Goal: Find specific page/section: Find specific page/section

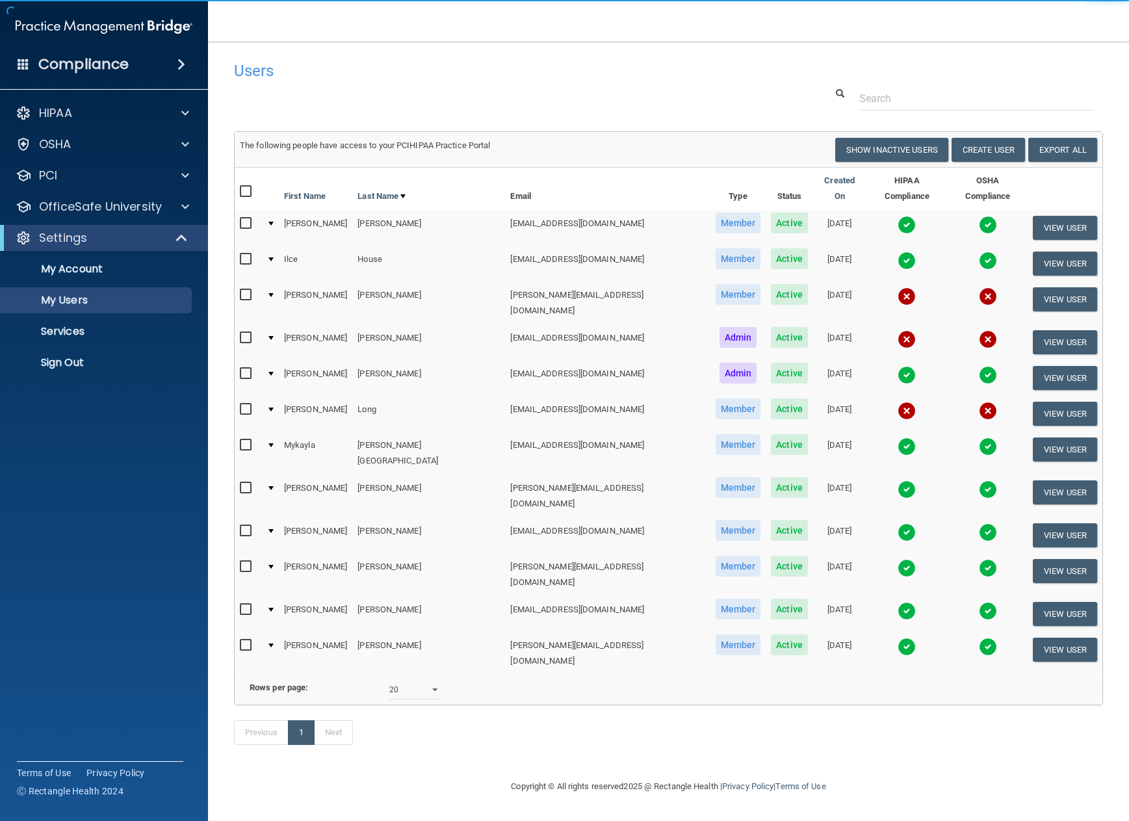
select select "20"
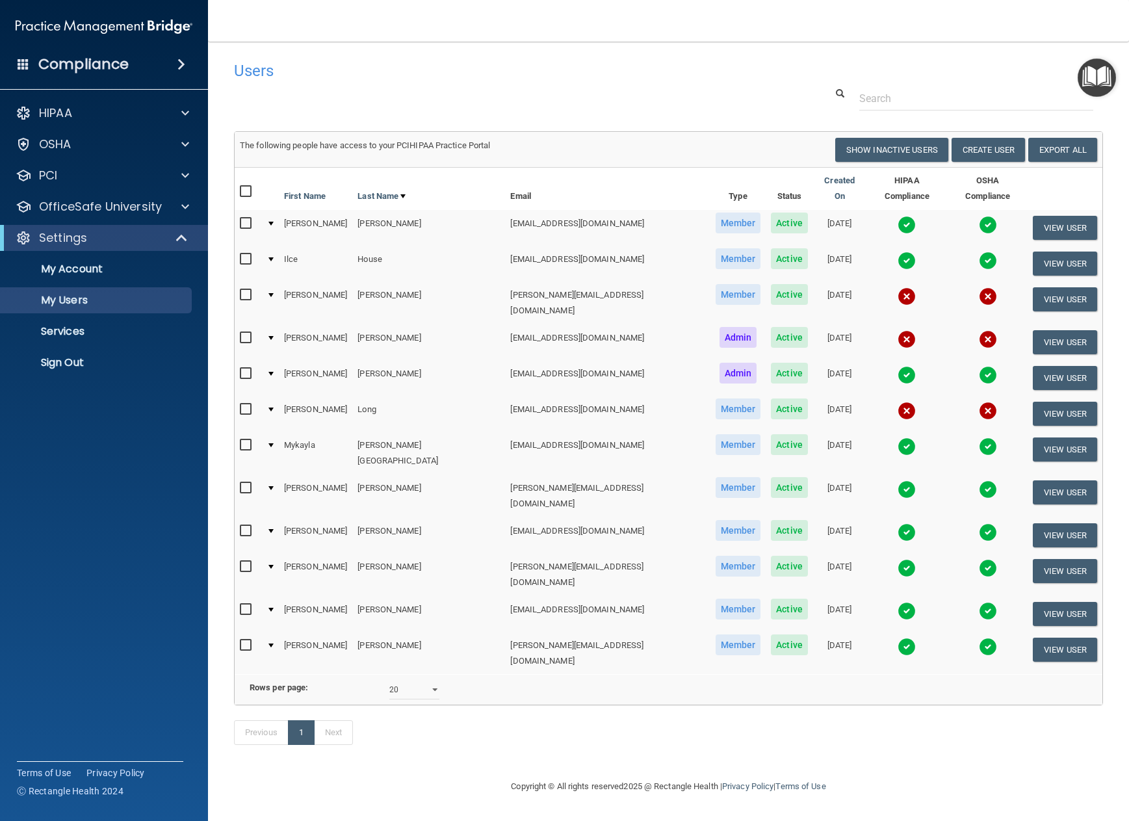
click at [274, 293] on div at bounding box center [270, 295] width 5 height 4
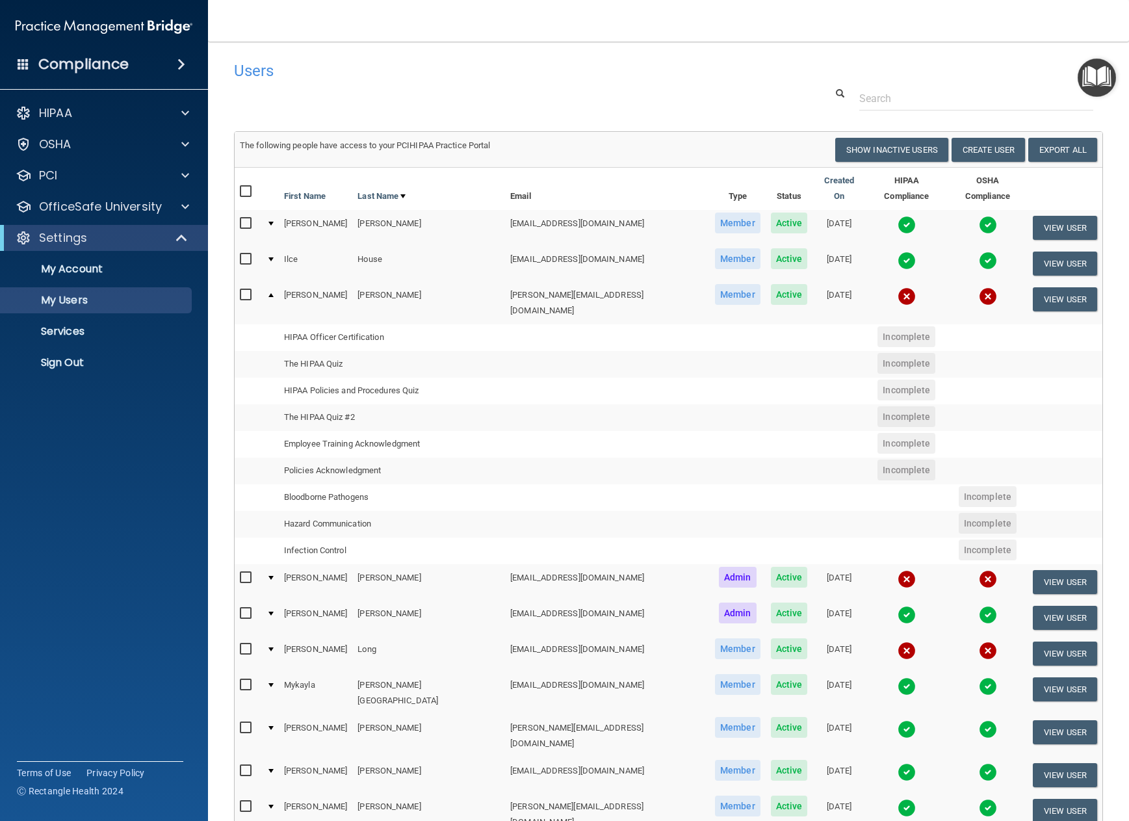
click at [279, 287] on td at bounding box center [270, 302] width 18 height 42
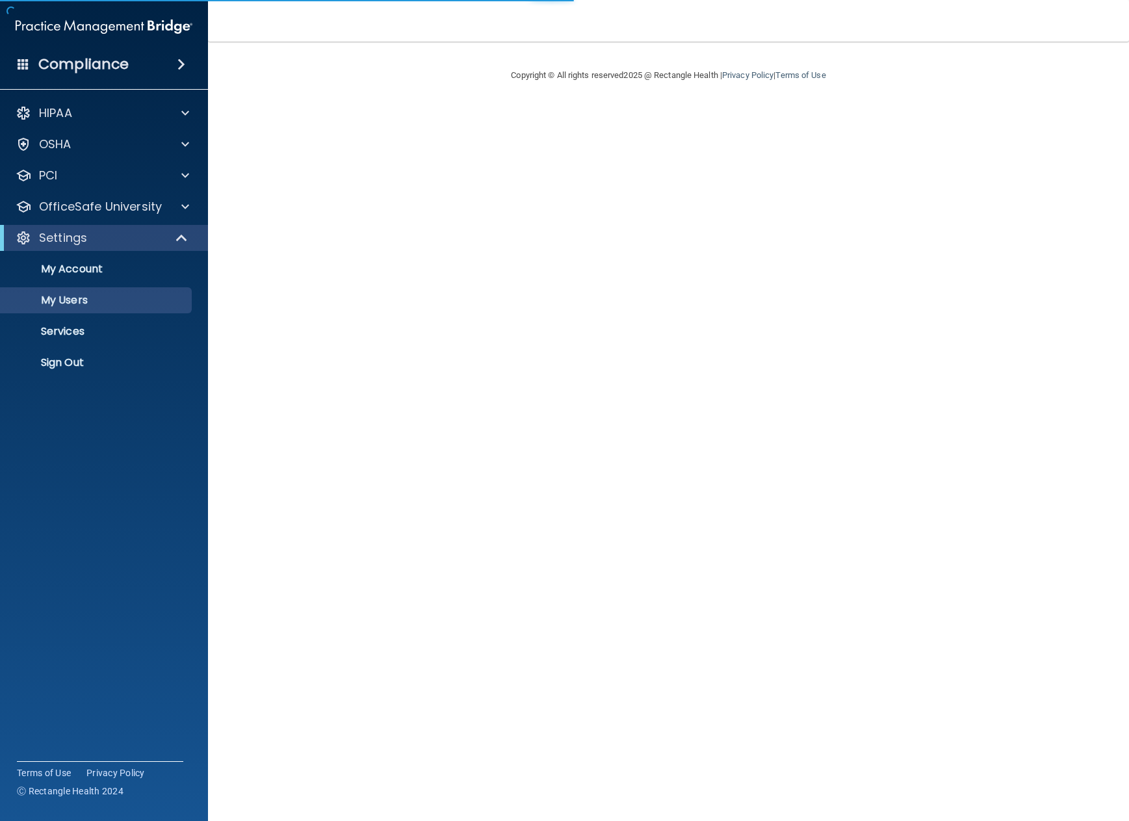
select select "20"
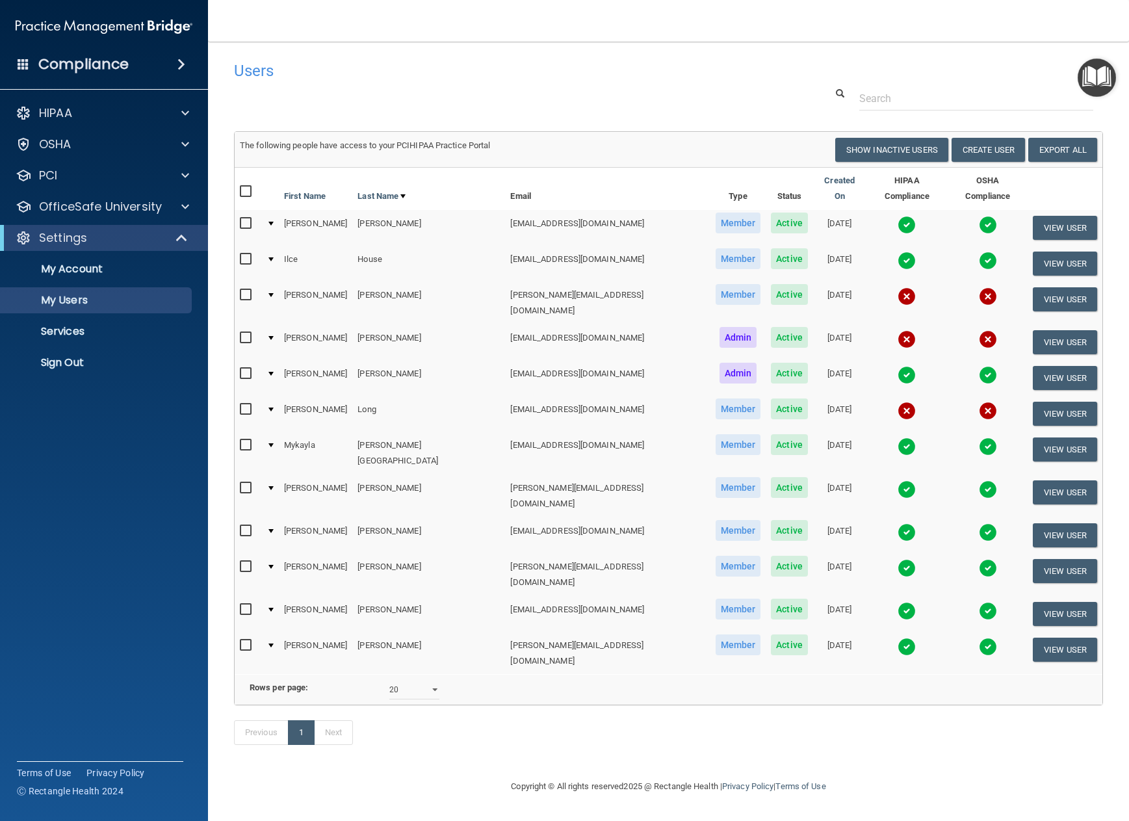
click at [274, 293] on div at bounding box center [270, 295] width 5 height 4
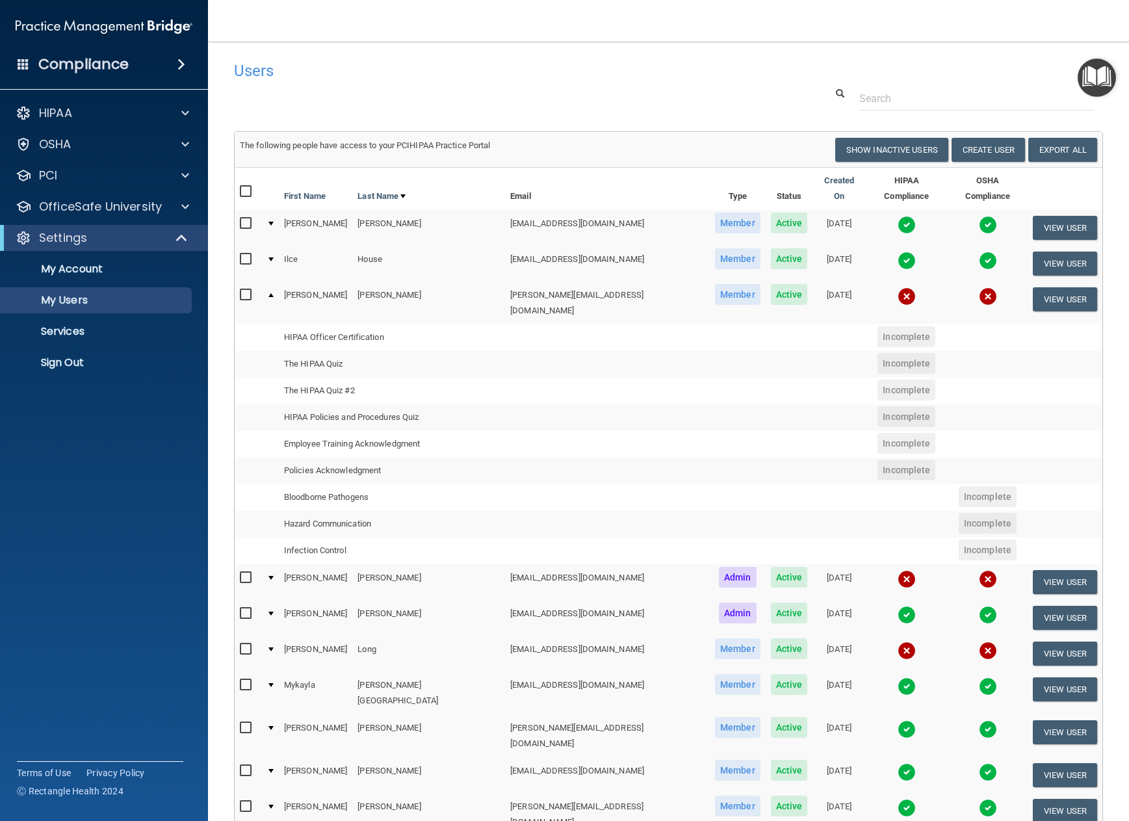
click at [274, 293] on div at bounding box center [270, 295] width 5 height 4
